Goal: Information Seeking & Learning: Check status

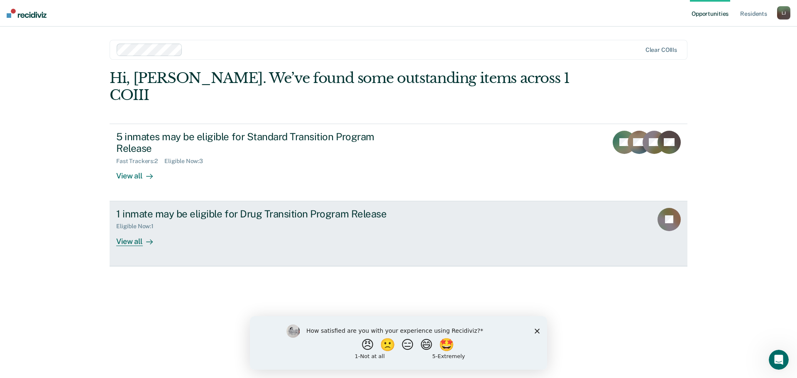
click at [221, 208] on div "1 inmate may be eligible for Drug Transition Program Release" at bounding box center [262, 214] width 292 height 12
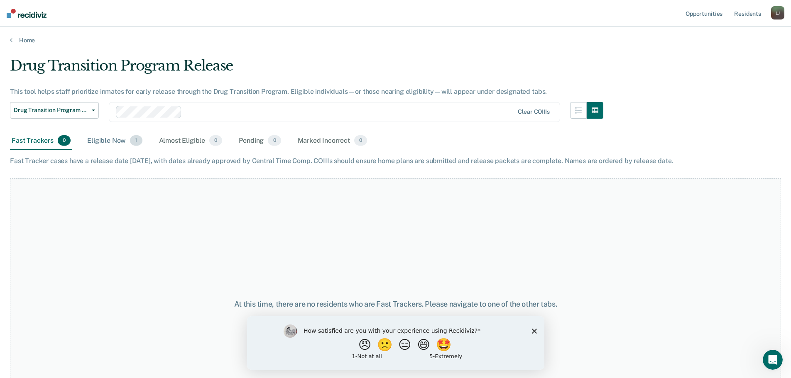
click at [113, 139] on div "Eligible Now 1" at bounding box center [115, 141] width 58 height 18
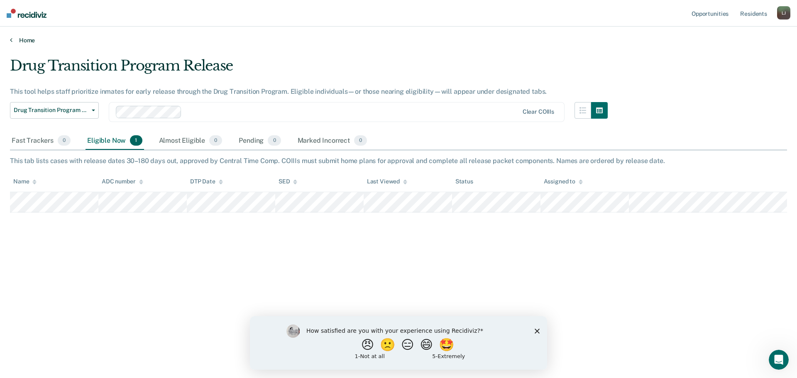
click at [11, 42] on icon at bounding box center [11, 40] width 2 height 7
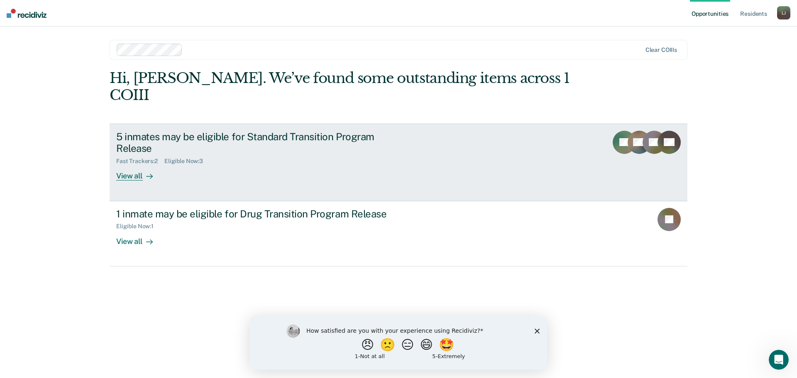
click at [146, 173] on icon at bounding box center [149, 176] width 7 height 7
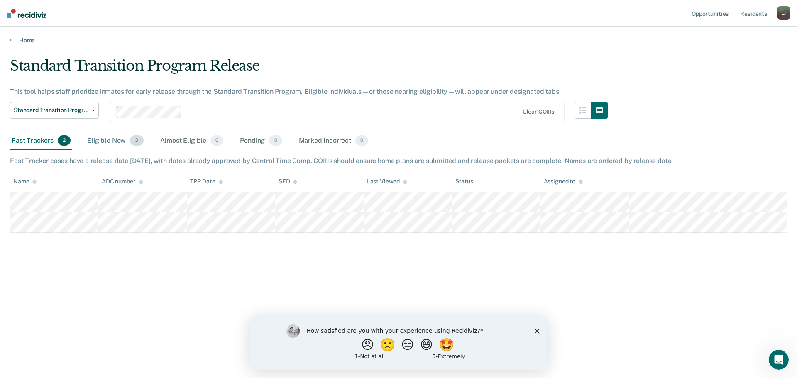
click at [95, 140] on div "Eligible Now 3" at bounding box center [115, 141] width 59 height 18
